Goal: Information Seeking & Learning: Learn about a topic

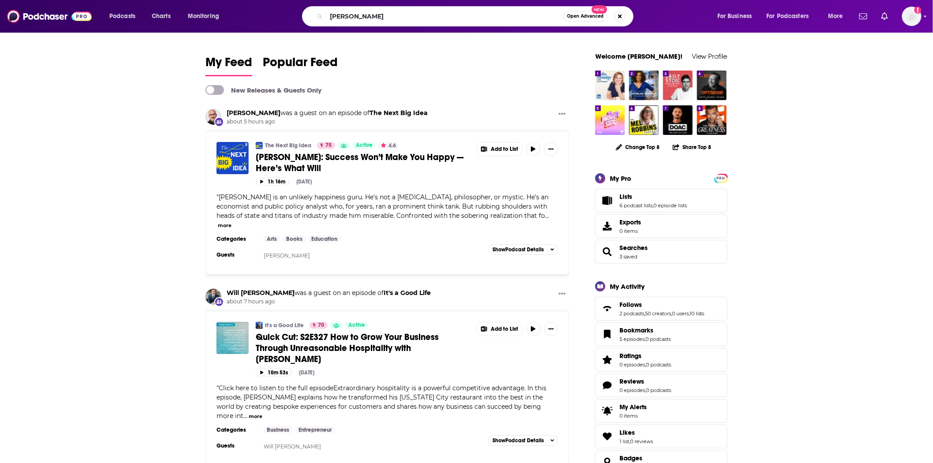
type input "[PERSON_NAME]"
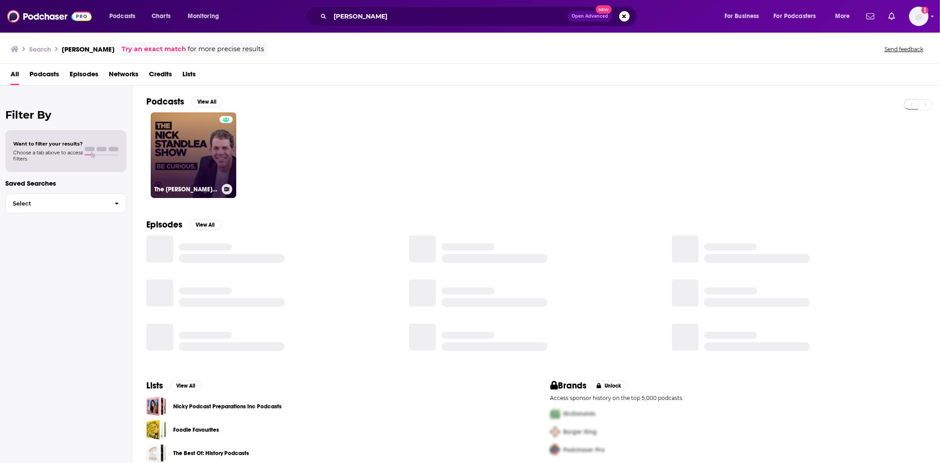
click at [198, 148] on link "The [PERSON_NAME] Show" at bounding box center [194, 155] width 86 height 86
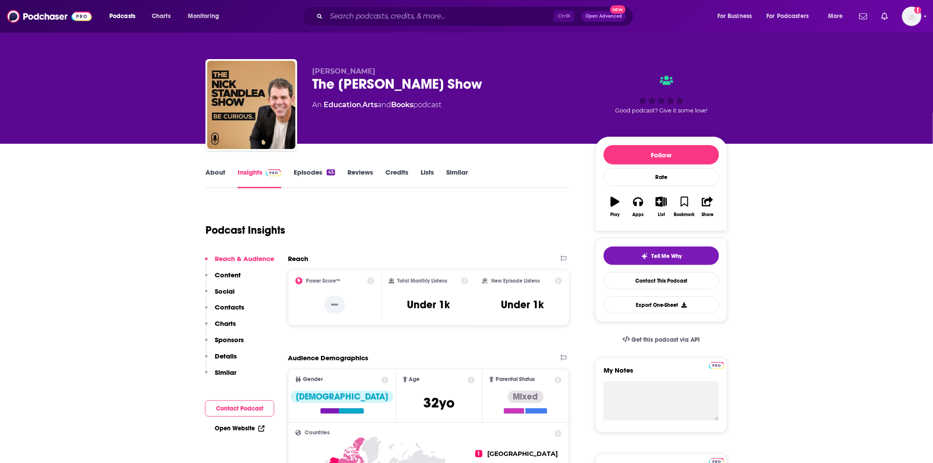
click at [302, 169] on link "Episodes 45" at bounding box center [314, 178] width 41 height 20
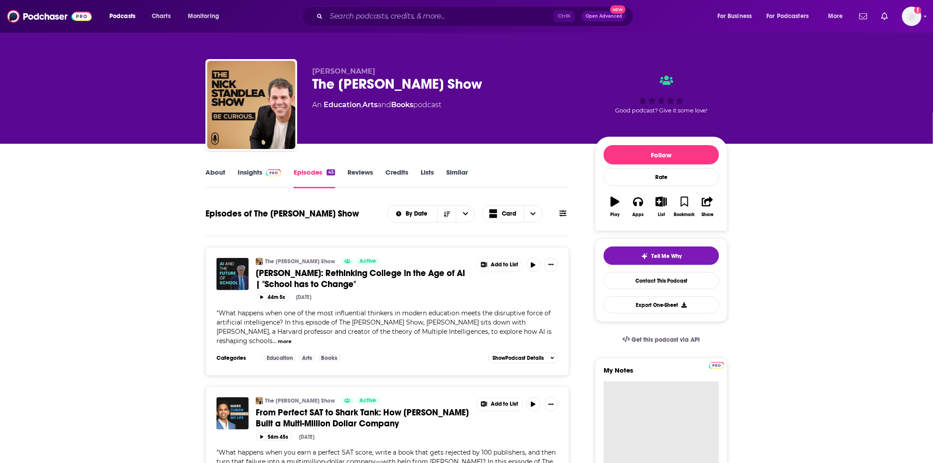
click at [666, 404] on textarea "My Notes" at bounding box center [660, 434] width 115 height 106
paste textarea "[PERSON_NAME] <[PERSON_NAME][EMAIL_ADDRESS][PERSON_NAME][DOMAIN_NAME]"
type textarea "[PERSON_NAME] <[PERSON_NAME][EMAIL_ADDRESS][PERSON_NAME][DOMAIN_NAME]"
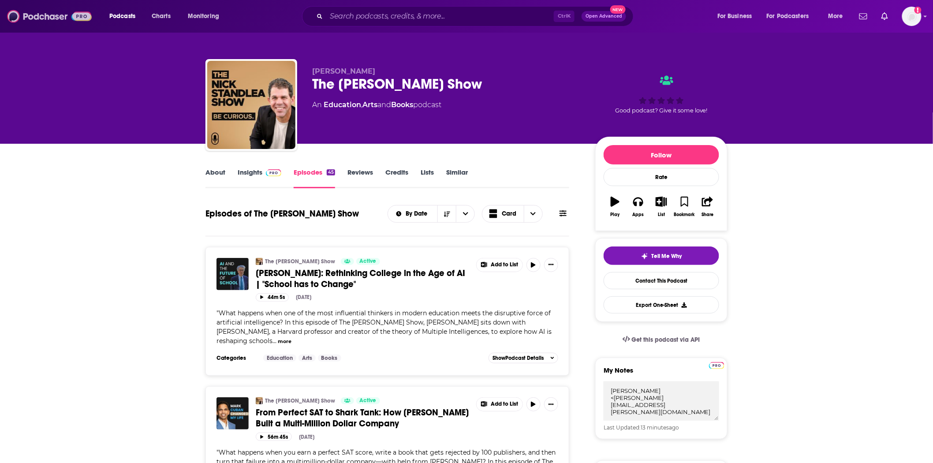
click at [55, 14] on img at bounding box center [49, 16] width 85 height 17
